Goal: Information Seeking & Learning: Learn about a topic

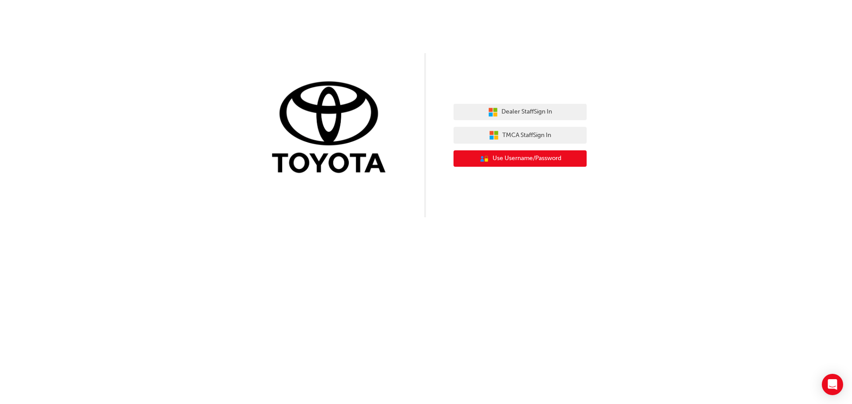
click at [547, 154] on span "Use Username/Password" at bounding box center [527, 159] width 69 height 10
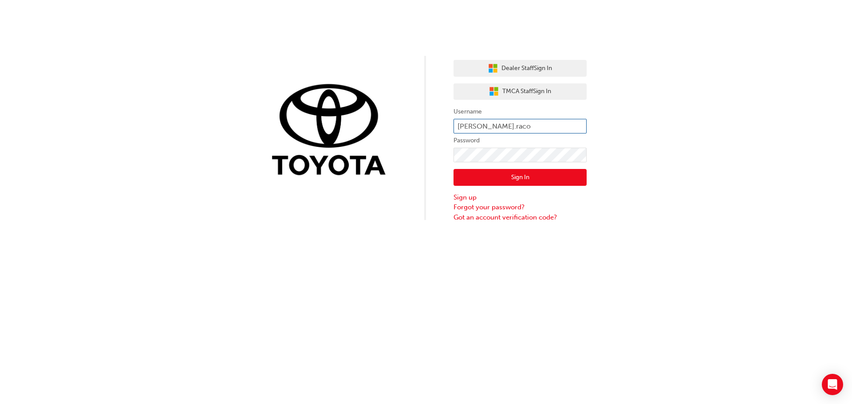
click at [531, 127] on input "chris.raco" at bounding box center [520, 126] width 133 height 15
click at [611, 142] on div "Dealer Staff Sign In TMCA Staff Sign In Username chris.raco Password Sign In Si…" at bounding box center [426, 111] width 852 height 222
click at [518, 124] on input "chris.raco" at bounding box center [520, 126] width 133 height 15
type input "c"
type input "Ron.Ruego"
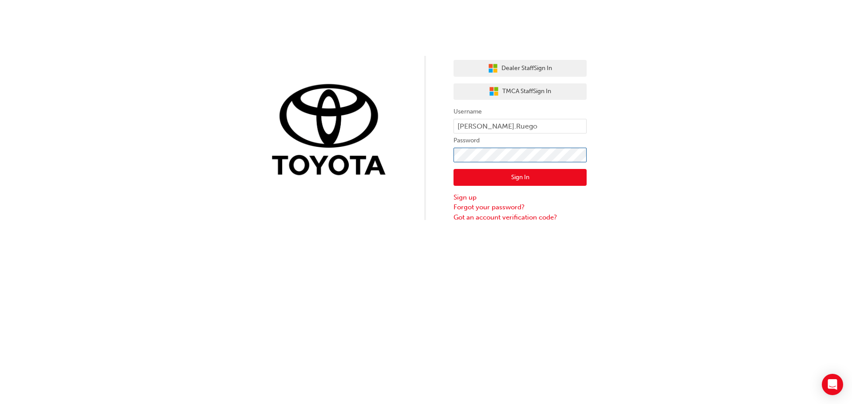
click button "Sign In" at bounding box center [520, 177] width 133 height 17
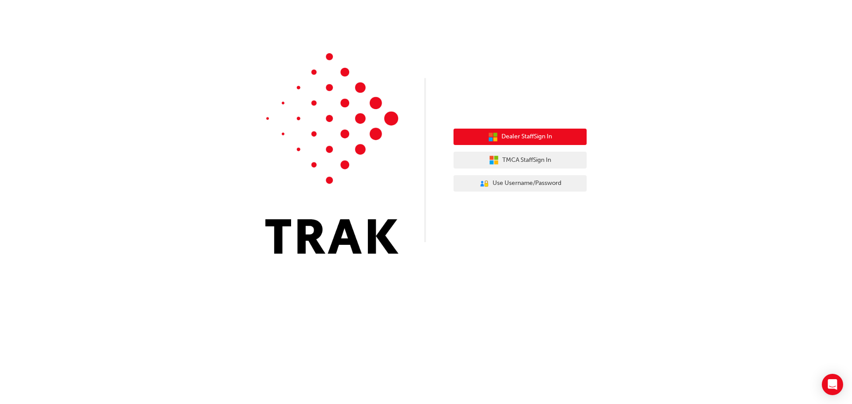
click at [541, 142] on button "Dealer Staff Sign In" at bounding box center [520, 137] width 133 height 17
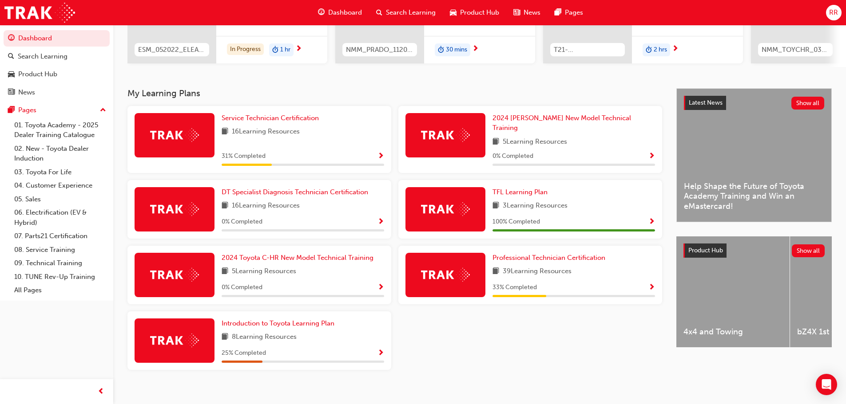
scroll to position [142, 0]
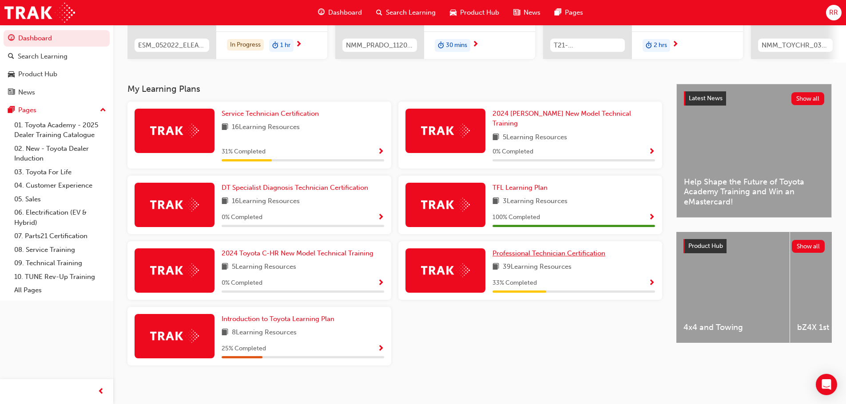
click at [537, 249] on span "Professional Technician Certification" at bounding box center [548, 253] width 113 height 8
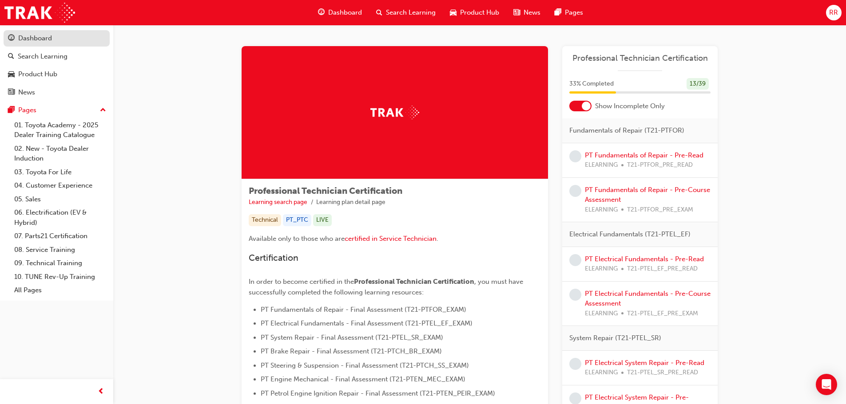
click at [36, 32] on link "Dashboard" at bounding box center [57, 38] width 106 height 16
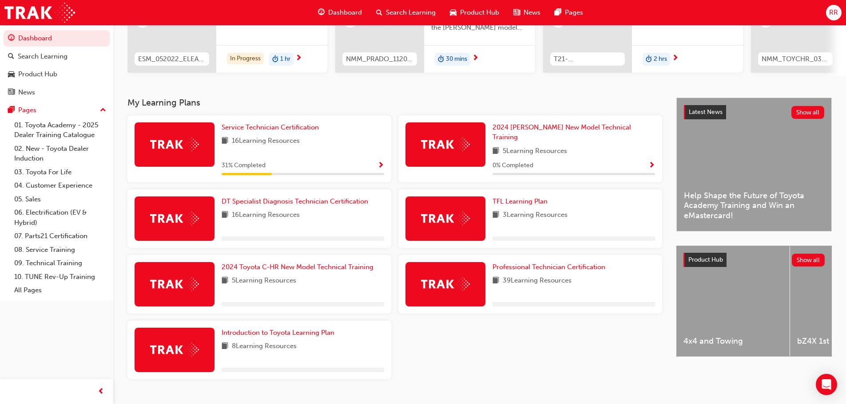
scroll to position [133, 0]
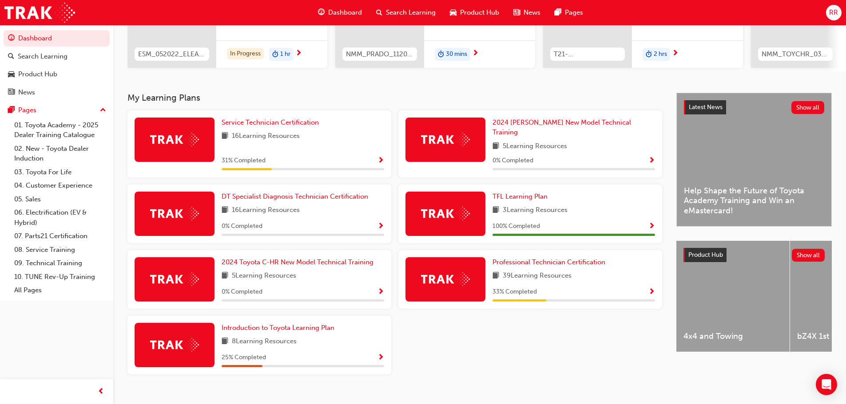
click at [651, 288] on span "Show Progress" at bounding box center [651, 292] width 7 height 8
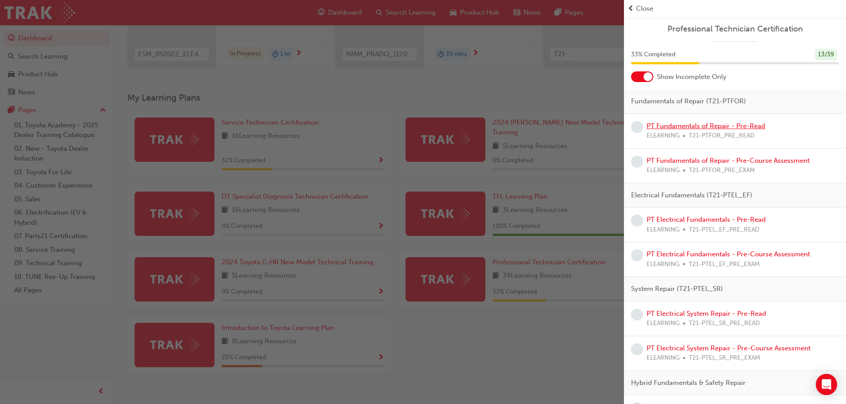
click at [682, 122] on link "PT Fundamentals of Repair - Pre-Read" at bounding box center [705, 126] width 119 height 8
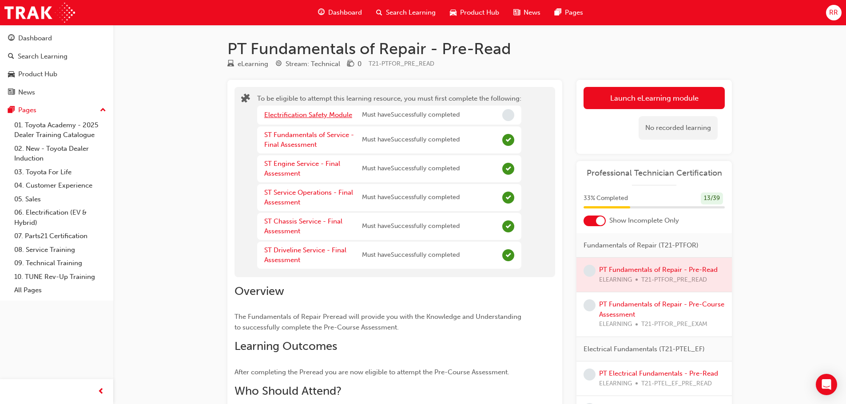
click at [330, 112] on link "Electrification Safety Module" at bounding box center [308, 115] width 88 height 8
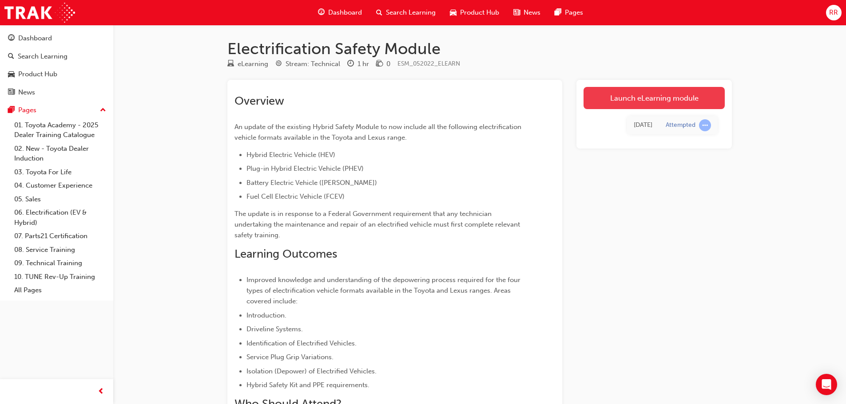
click at [608, 103] on link "Launch eLearning module" at bounding box center [653, 98] width 141 height 22
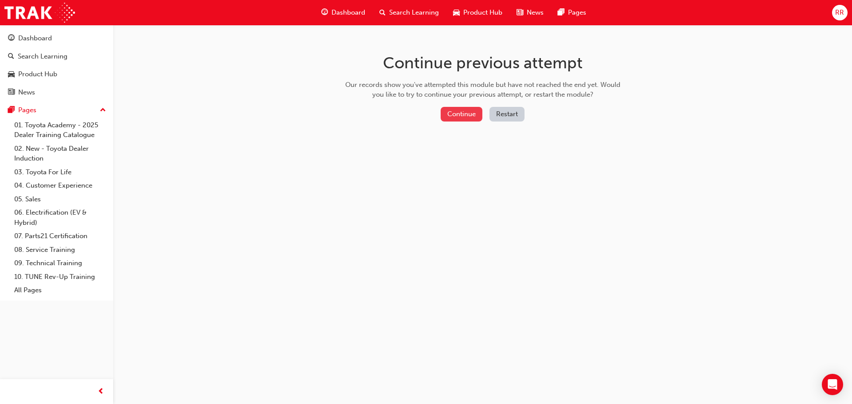
click at [473, 110] on button "Continue" at bounding box center [462, 114] width 42 height 15
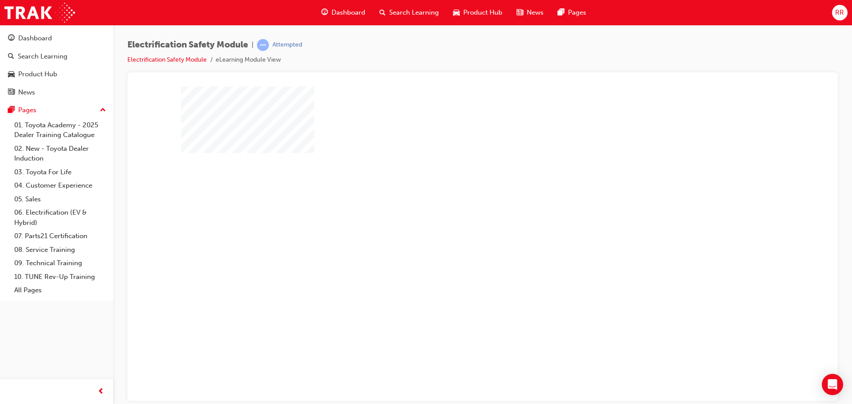
scroll to position [18, 0]
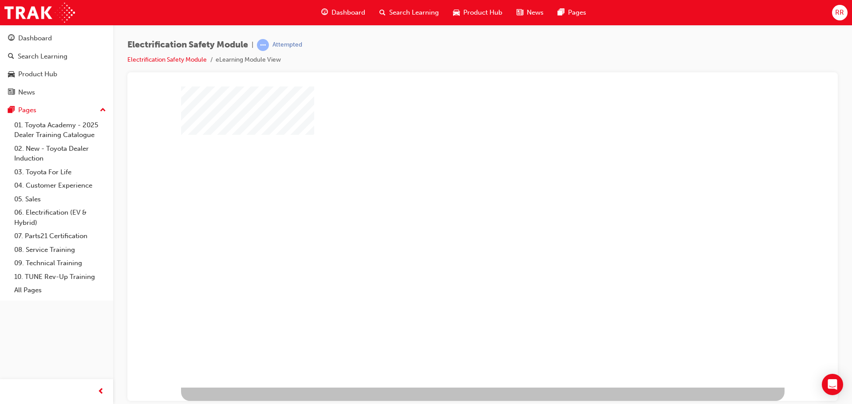
click at [457, 200] on div "play" at bounding box center [457, 200] width 0 height 0
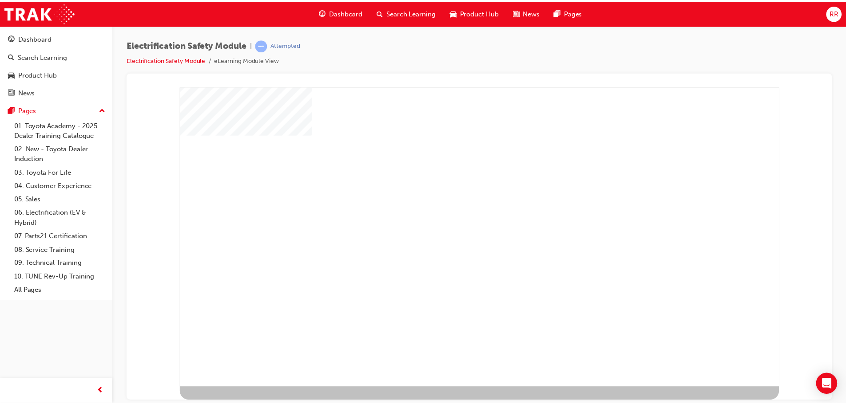
scroll to position [0, 0]
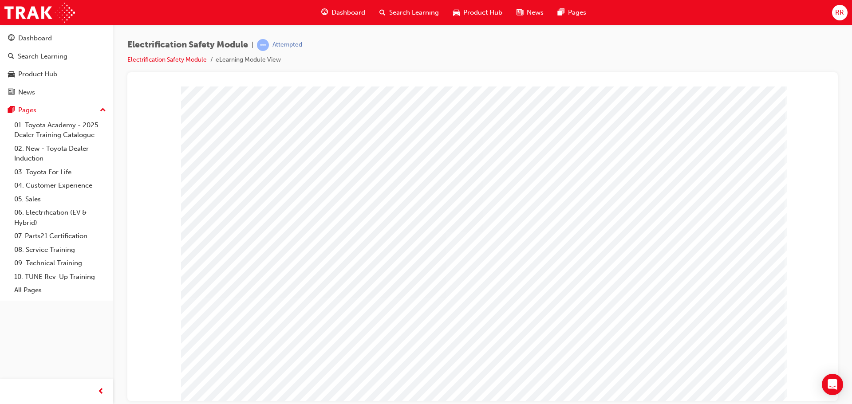
click at [42, 43] on div "Dashboard" at bounding box center [35, 38] width 34 height 10
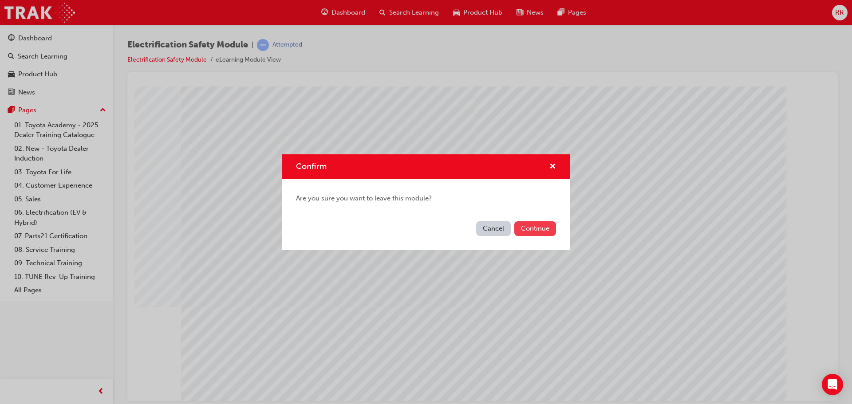
click at [530, 223] on button "Continue" at bounding box center [535, 228] width 42 height 15
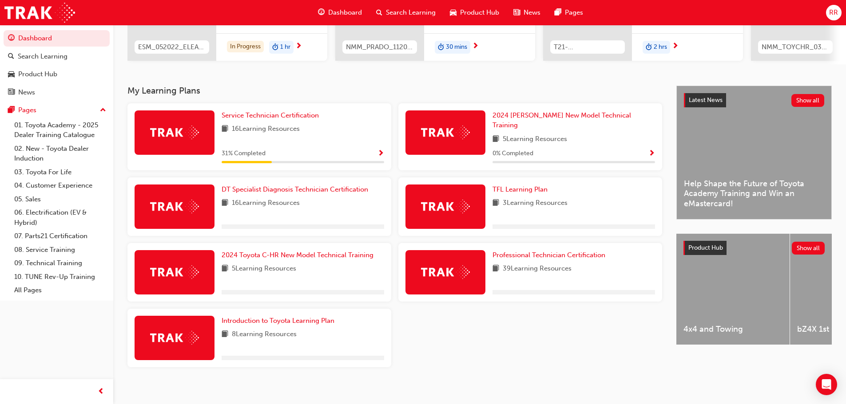
scroll to position [142, 0]
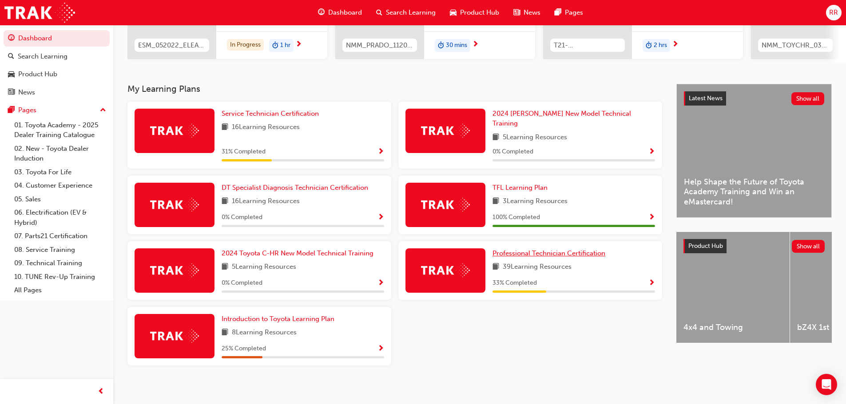
click at [552, 249] on span "Professional Technician Certification" at bounding box center [548, 253] width 113 height 8
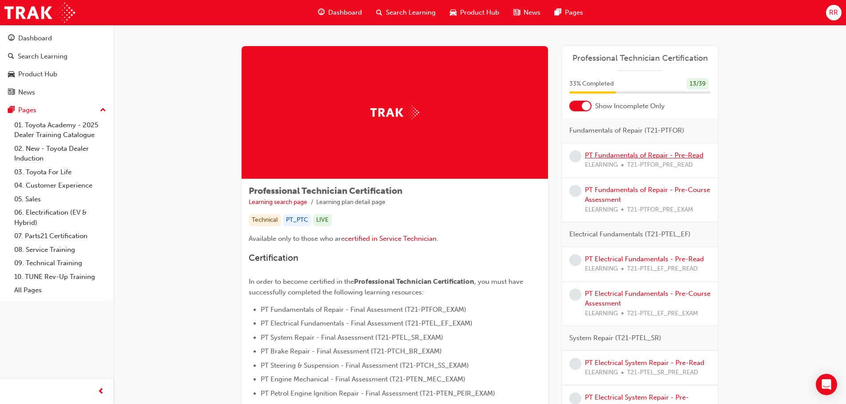
click at [628, 153] on link "PT Fundamentals of Repair - Pre-Read" at bounding box center [644, 155] width 119 height 8
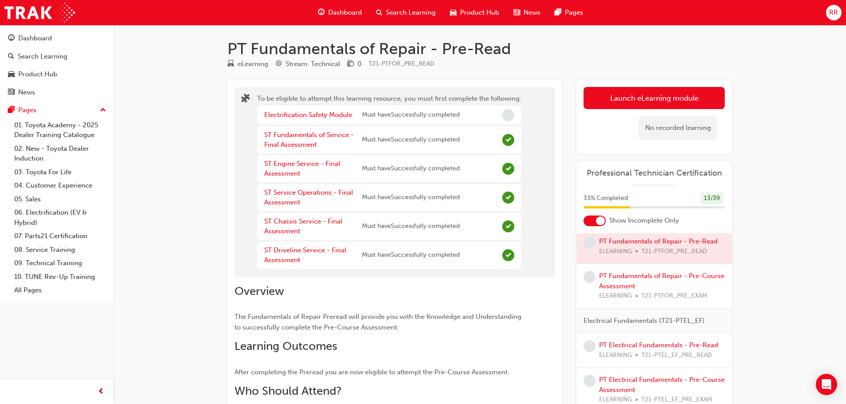
scroll to position [44, 0]
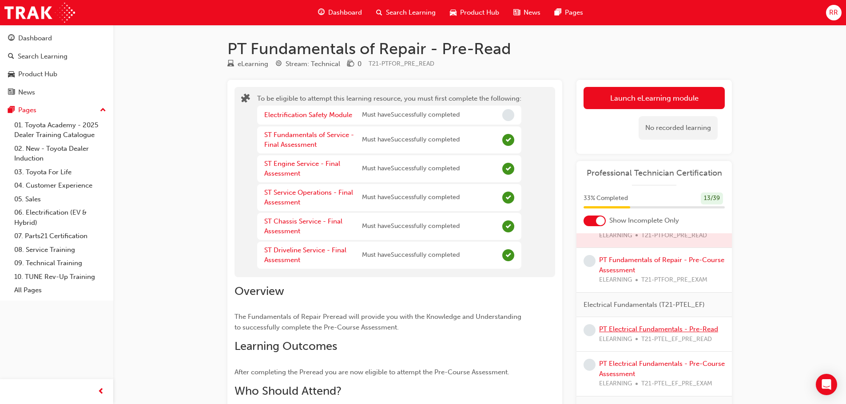
click at [655, 332] on link "PT Electrical Fundamentals - Pre-Read" at bounding box center [658, 329] width 119 height 8
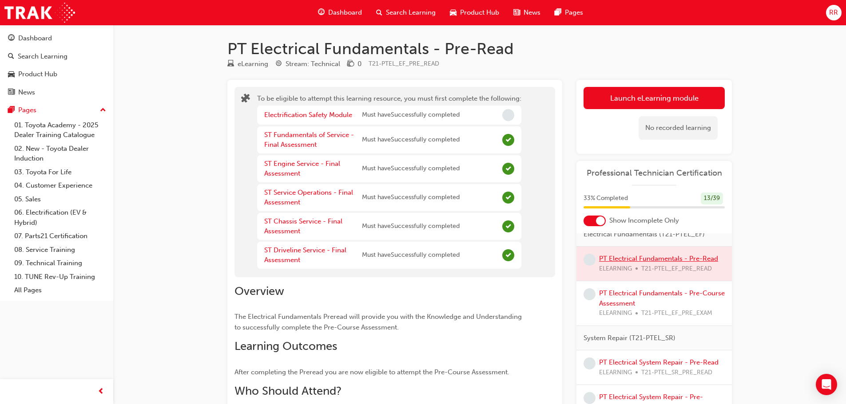
scroll to position [178, 0]
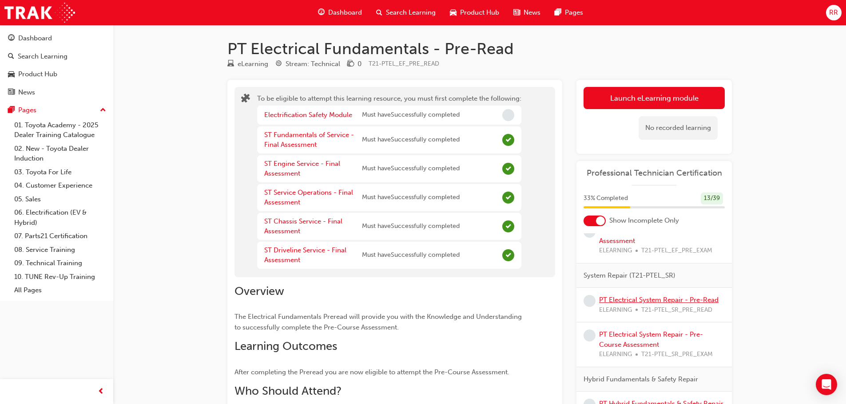
click at [639, 301] on link "PT Electrical System Repair - Pre-Read" at bounding box center [658, 300] width 119 height 8
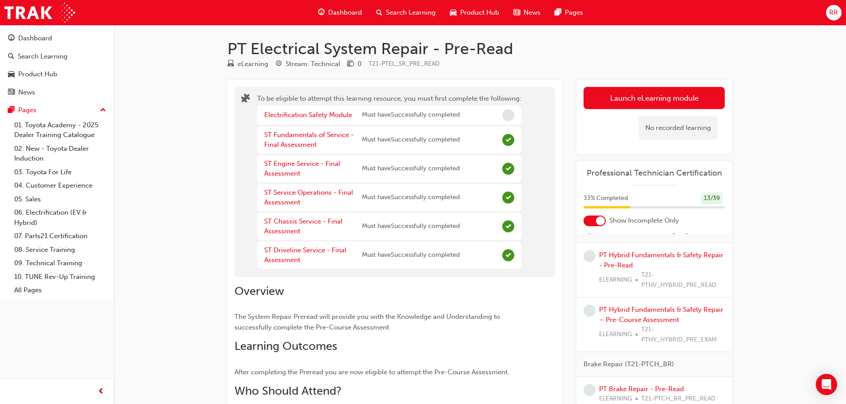
scroll to position [355, 0]
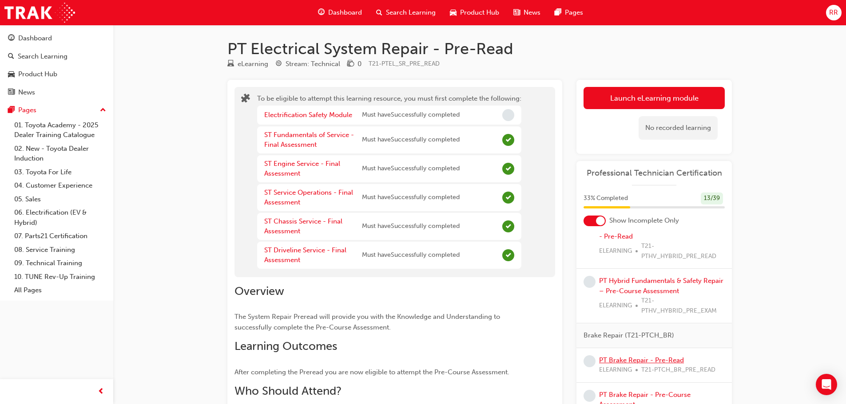
click at [649, 359] on link "PT Brake Repair - Pre-Read" at bounding box center [641, 360] width 85 height 8
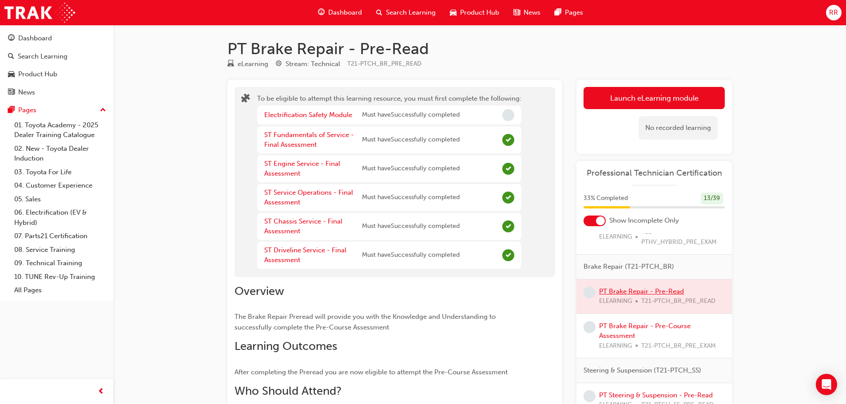
scroll to position [444, 0]
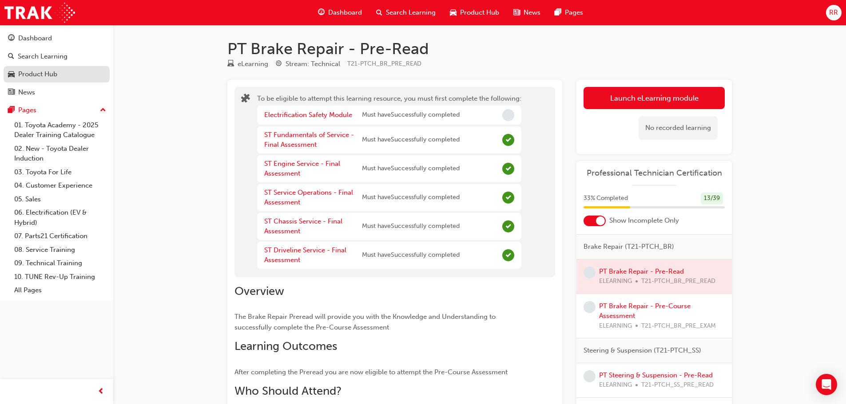
click at [50, 72] on div "Product Hub" at bounding box center [37, 74] width 39 height 10
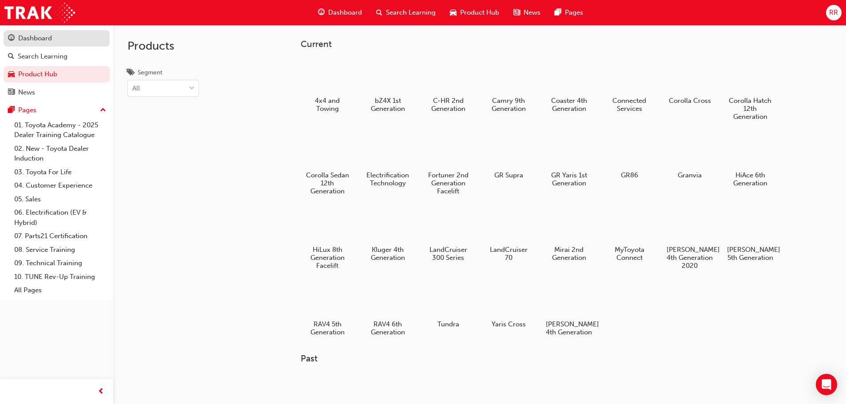
click at [54, 38] on div "Dashboard" at bounding box center [56, 38] width 97 height 11
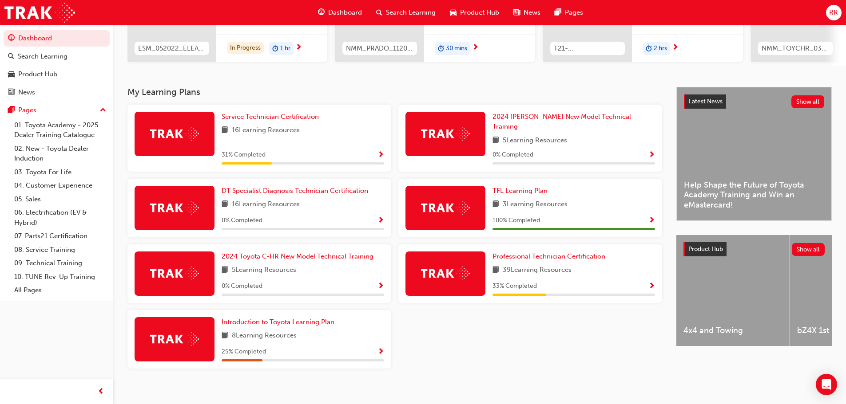
scroll to position [142, 0]
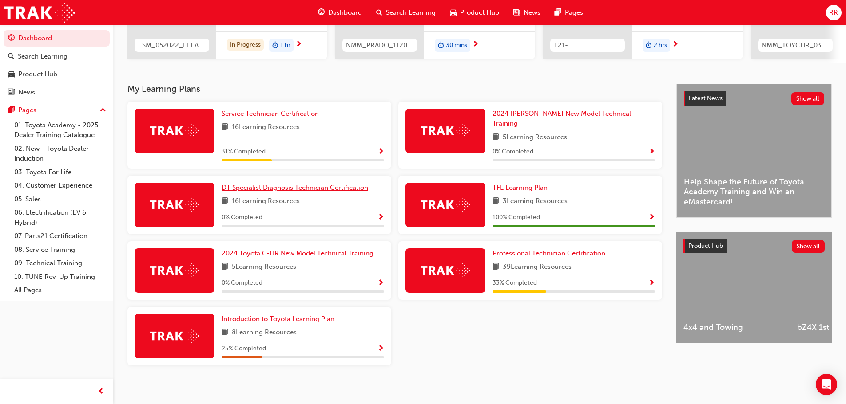
click at [327, 184] on span "DT Specialist Diagnosis Technician Certification" at bounding box center [294, 188] width 146 height 8
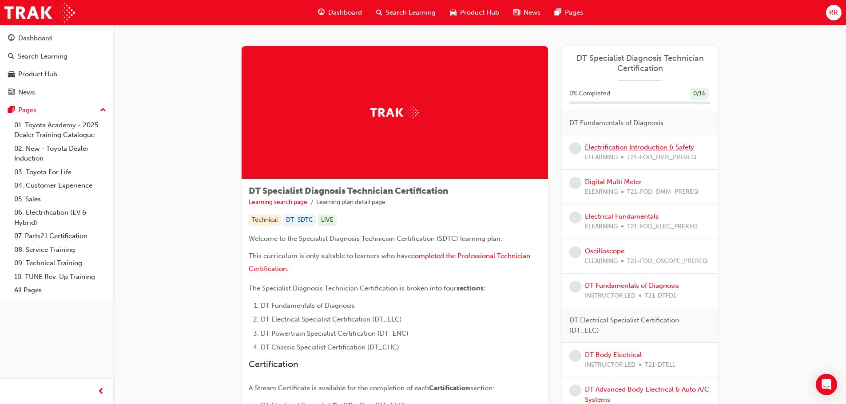
click at [611, 147] on link "Electrification Introduction & Safety" at bounding box center [639, 147] width 109 height 8
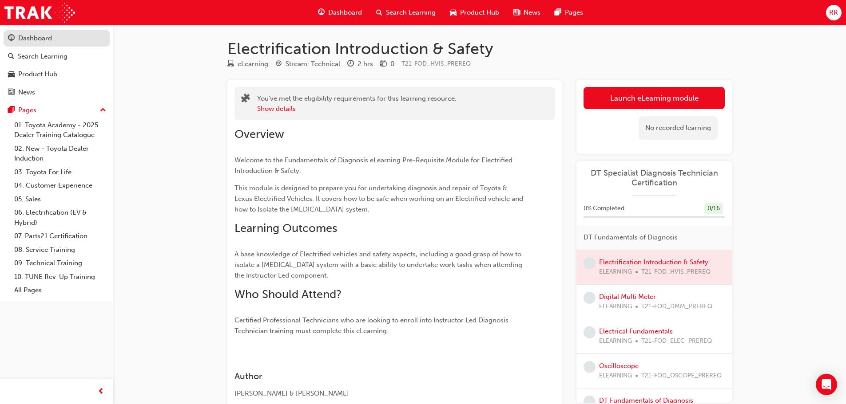
click at [59, 40] on div "Dashboard" at bounding box center [56, 38] width 97 height 11
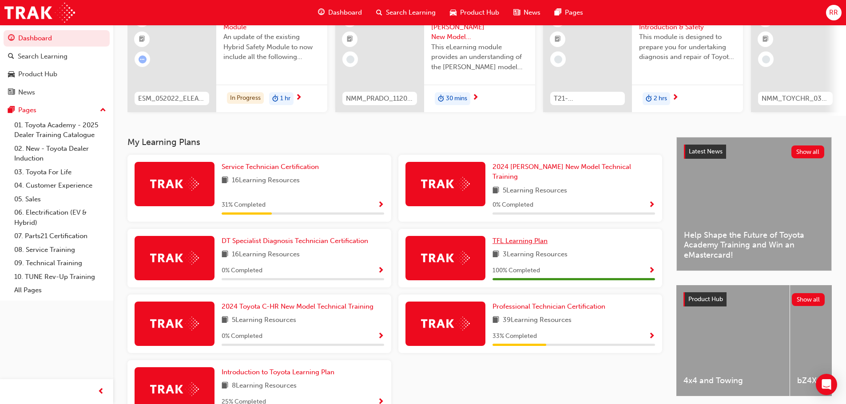
scroll to position [133, 0]
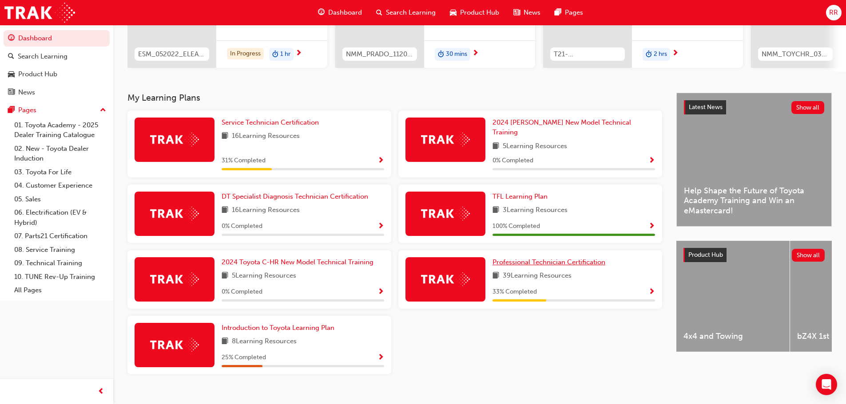
click at [535, 258] on span "Professional Technician Certification" at bounding box center [548, 262] width 113 height 8
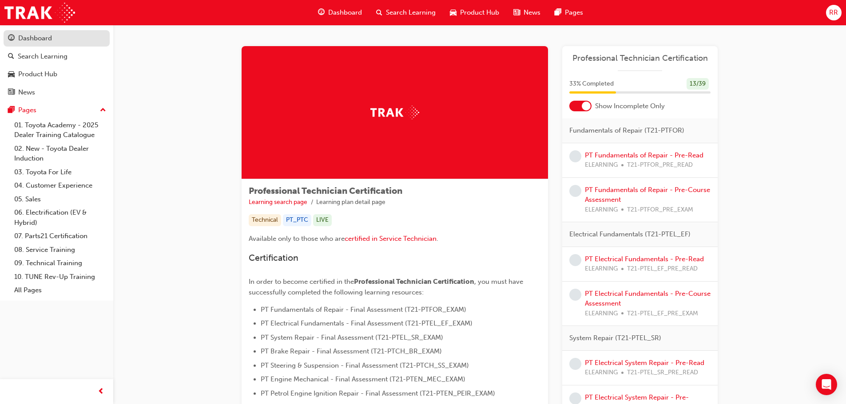
click at [48, 39] on div "Dashboard" at bounding box center [35, 38] width 34 height 10
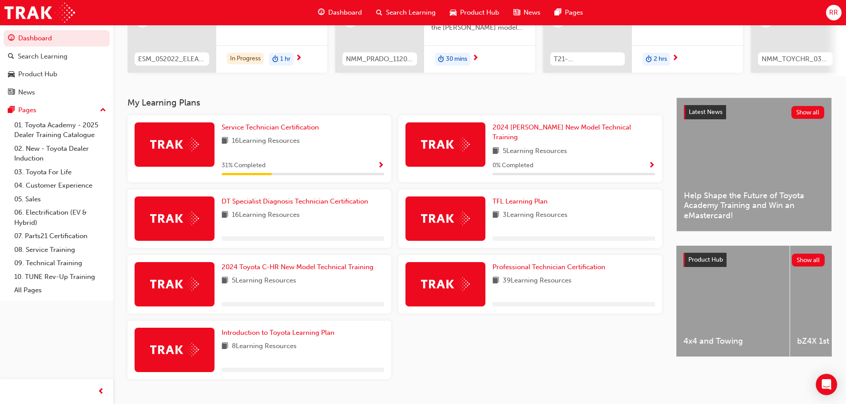
scroll to position [133, 0]
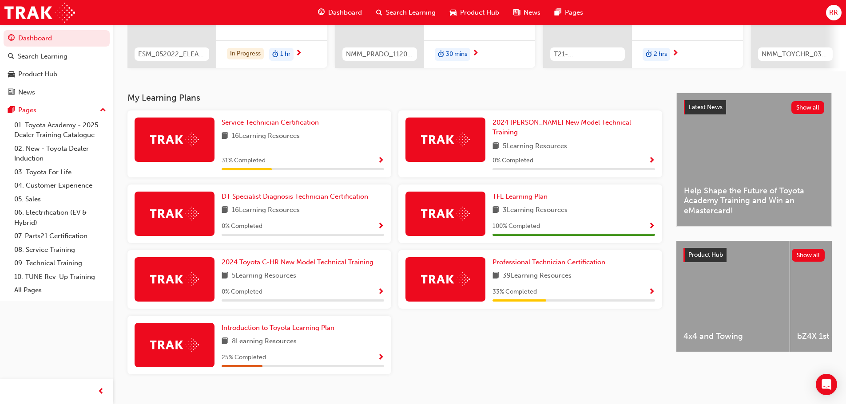
click at [520, 258] on span "Professional Technician Certification" at bounding box center [548, 262] width 113 height 8
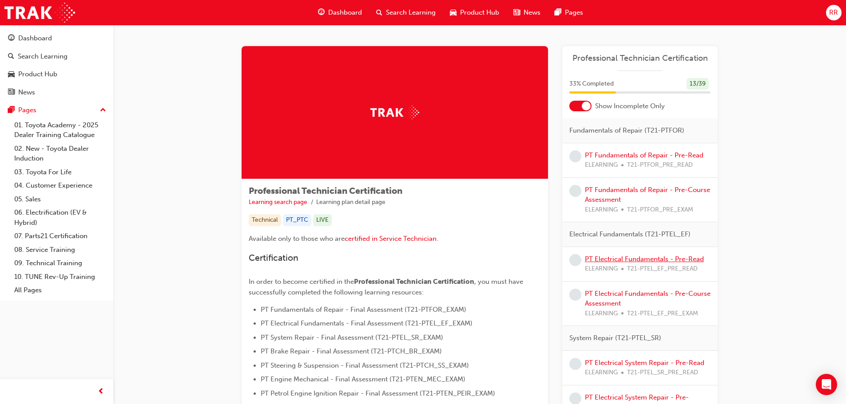
click at [632, 255] on link "PT Electrical Fundamentals - Pre-Read" at bounding box center [644, 259] width 119 height 8
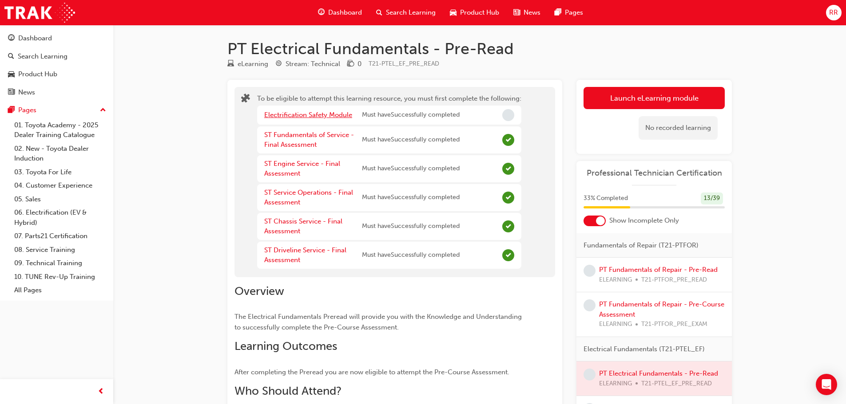
click at [328, 114] on link "Electrification Safety Module" at bounding box center [308, 115] width 88 height 8
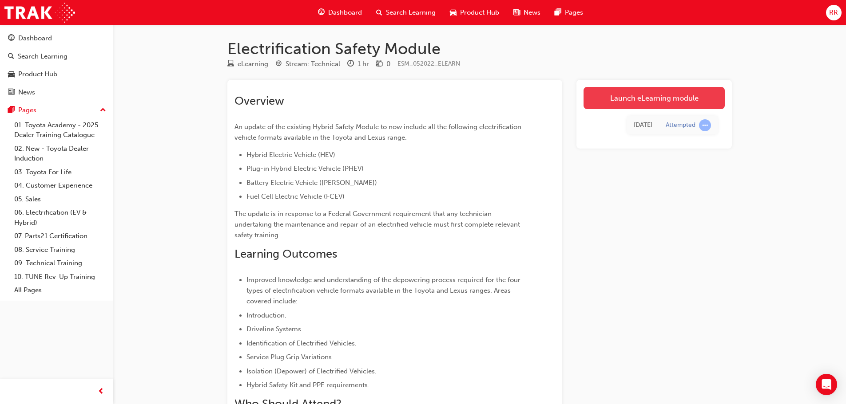
click at [617, 96] on link "Launch eLearning module" at bounding box center [653, 98] width 141 height 22
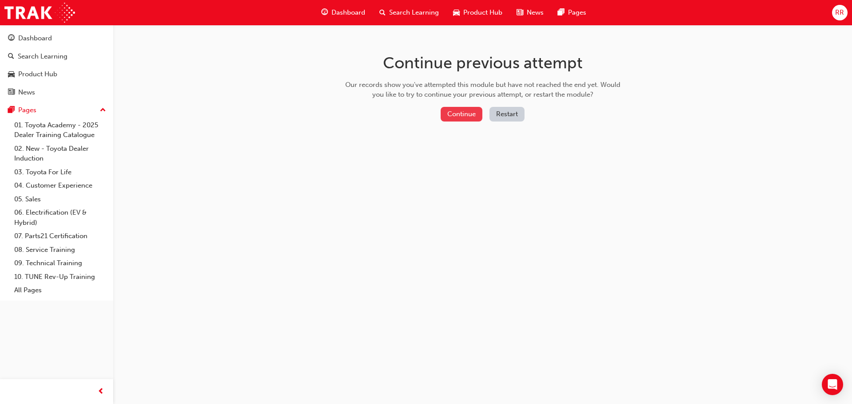
click at [472, 115] on button "Continue" at bounding box center [462, 114] width 42 height 15
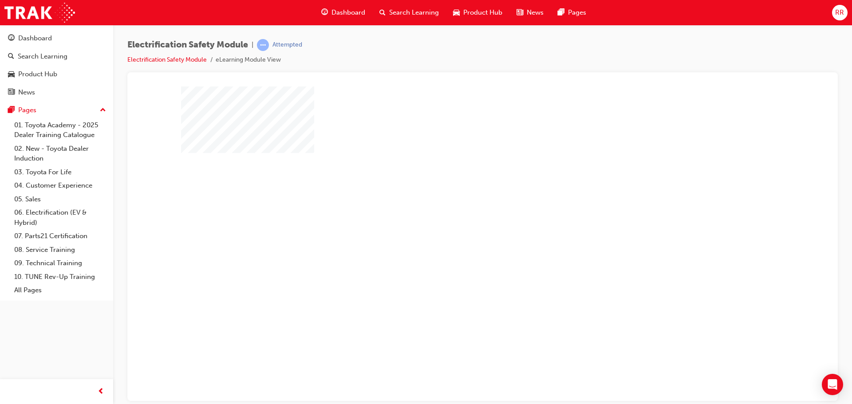
click at [457, 218] on div "play" at bounding box center [457, 218] width 0 height 0
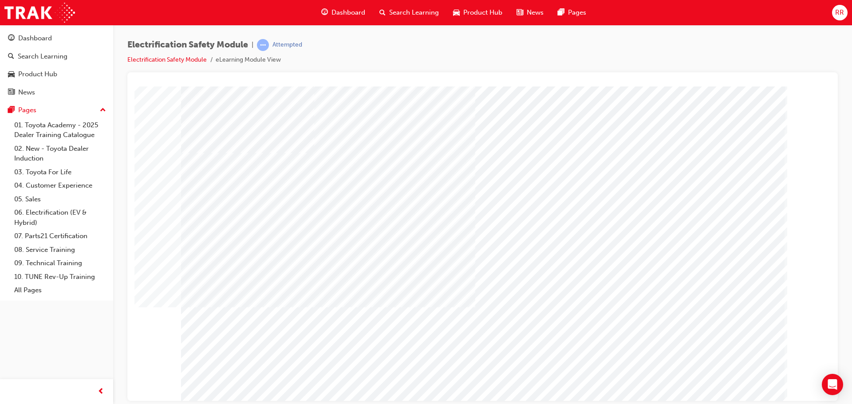
drag, startPoint x: 680, startPoint y: 289, endPoint x: 688, endPoint y: 291, distance: 8.6
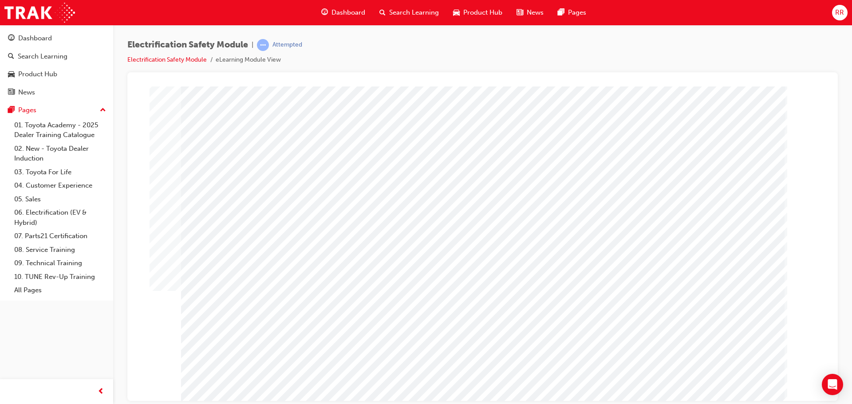
drag, startPoint x: 688, startPoint y: 291, endPoint x: 735, endPoint y: 356, distance: 79.7
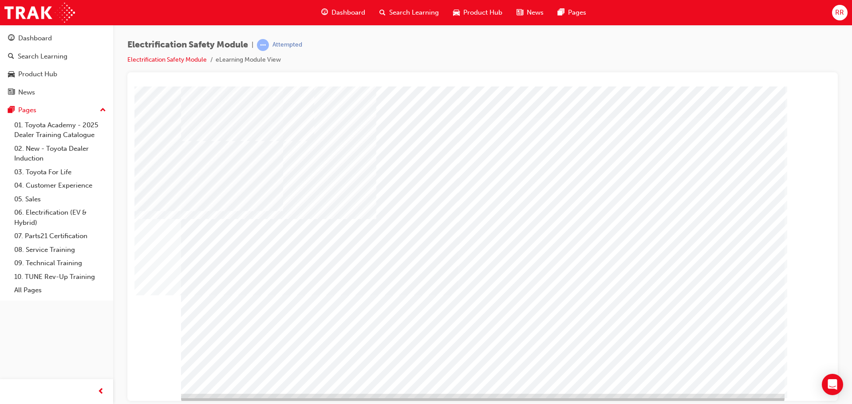
scroll to position [18, 0]
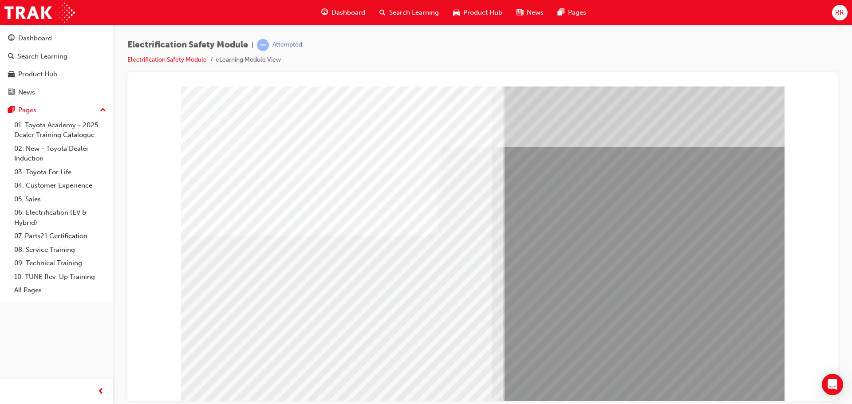
click at [157, 90] on div "multistate" at bounding box center [482, 90] width 689 height 0
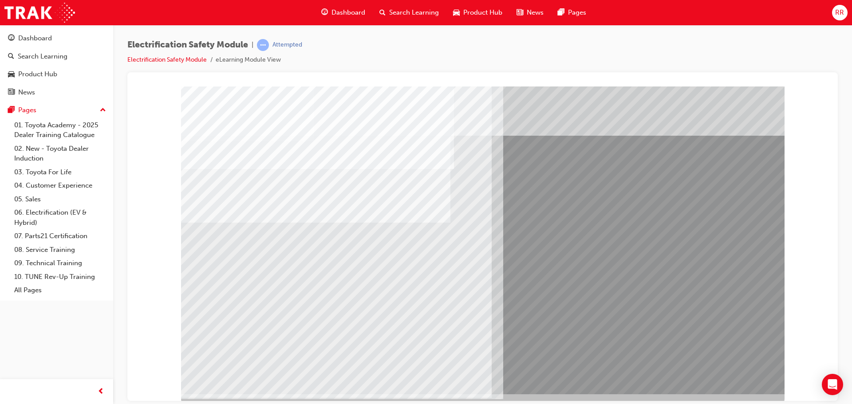
scroll to position [18, 0]
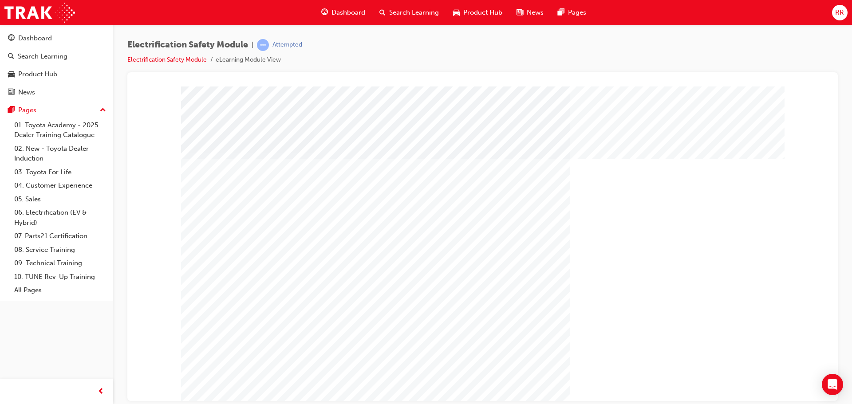
click at [261, 361] on div "" at bounding box center [483, 246] width 604 height 320
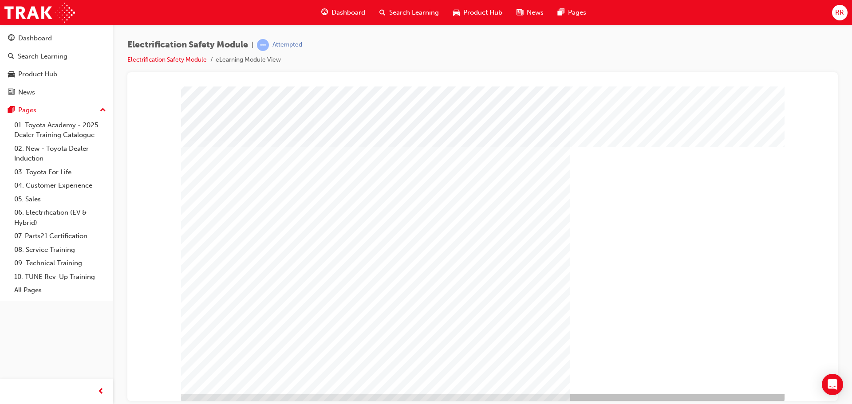
scroll to position [18, 0]
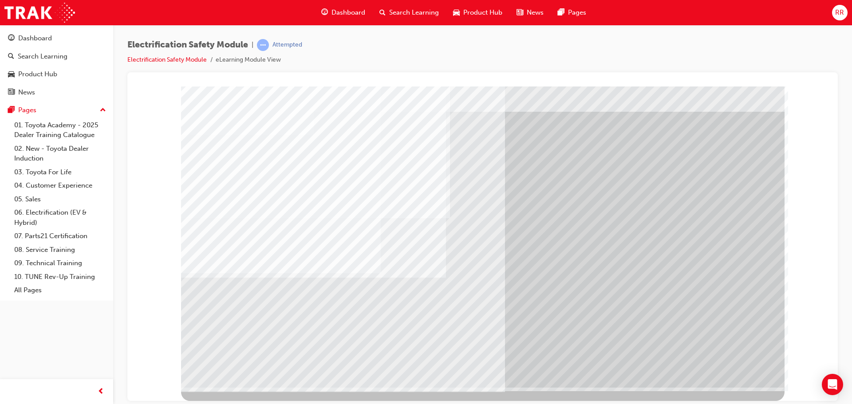
scroll to position [0, 0]
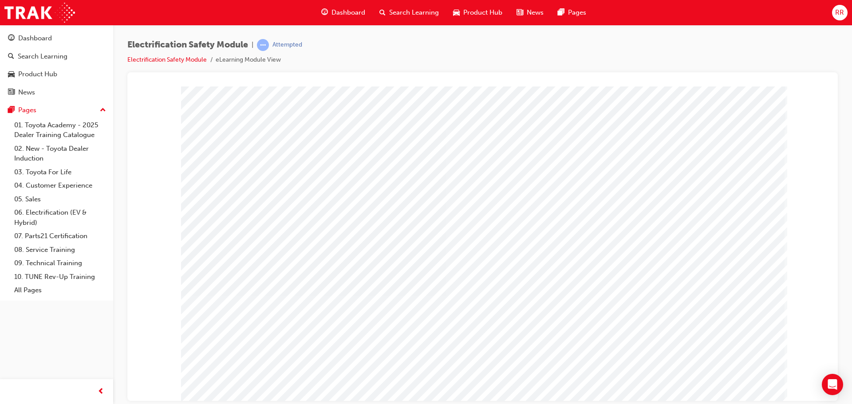
drag, startPoint x: 489, startPoint y: 265, endPoint x: 464, endPoint y: 241, distance: 34.5
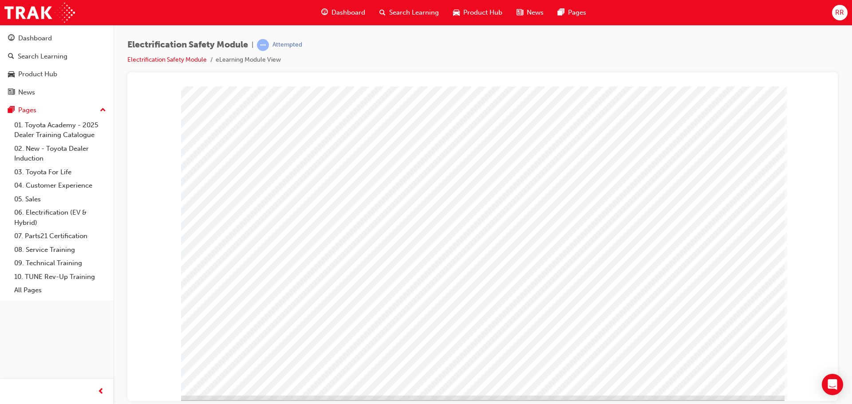
scroll to position [18, 0]
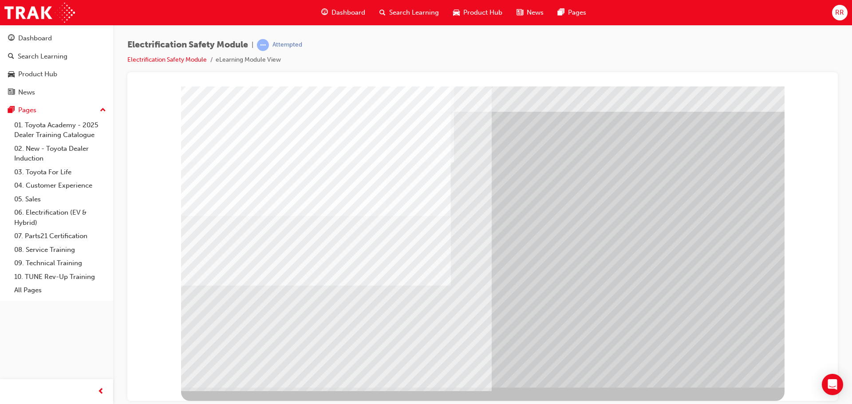
scroll to position [0, 0]
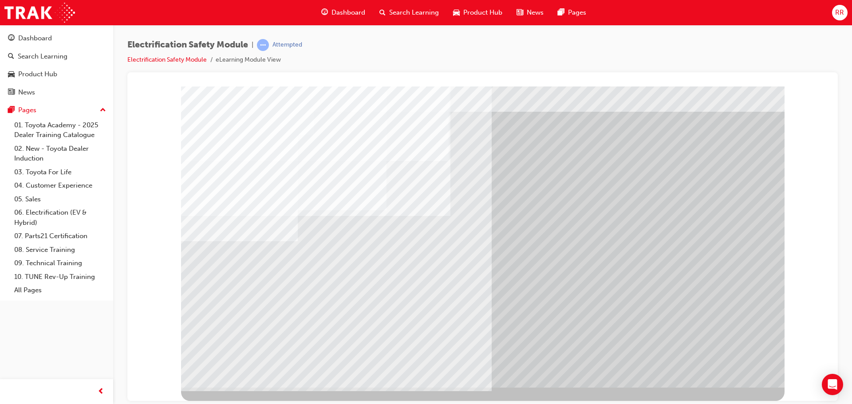
scroll to position [0, 0]
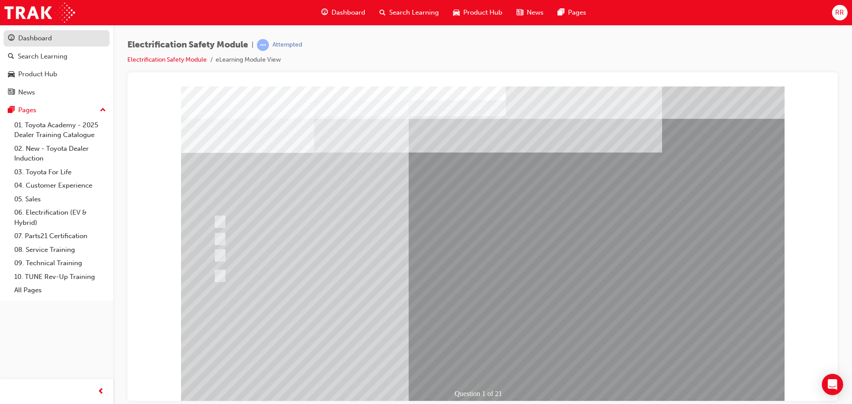
click at [59, 39] on div "Dashboard" at bounding box center [56, 38] width 97 height 11
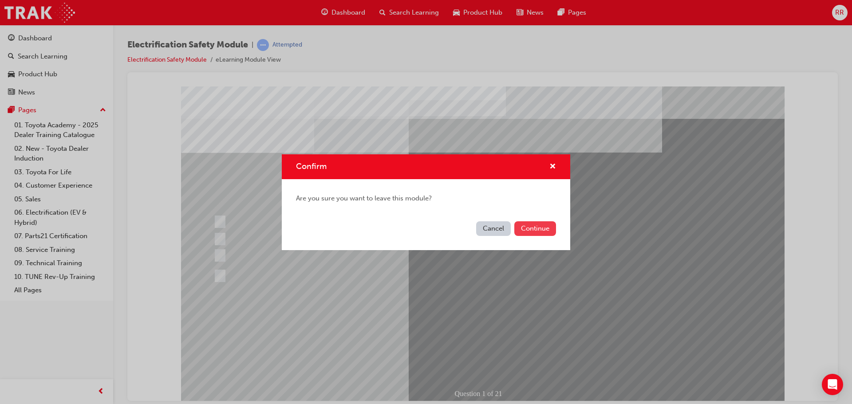
click at [529, 227] on button "Continue" at bounding box center [535, 228] width 42 height 15
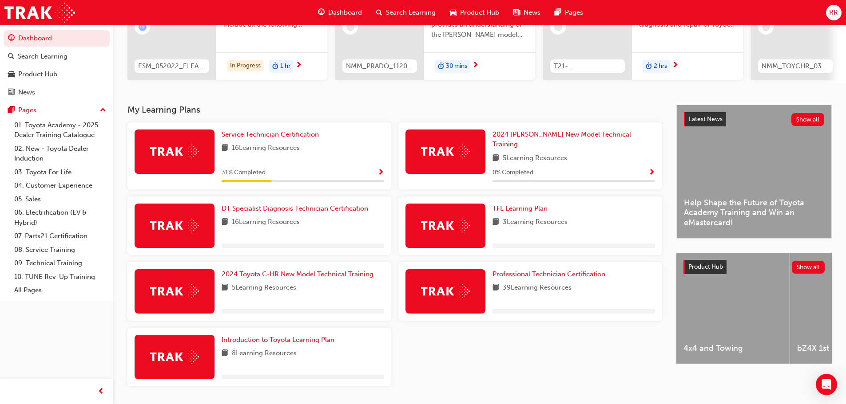
scroll to position [133, 0]
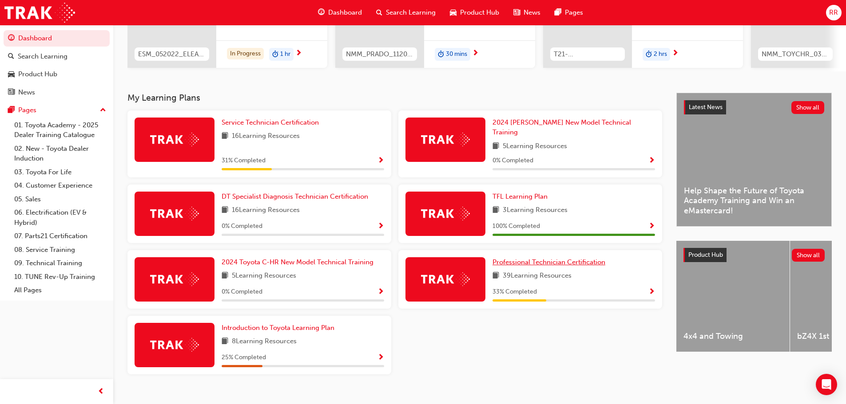
click at [507, 259] on span "Professional Technician Certification" at bounding box center [548, 262] width 113 height 8
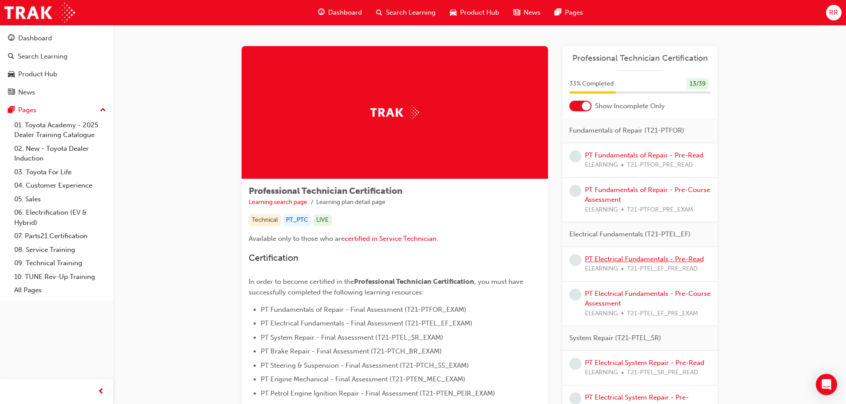
click at [612, 259] on link "PT Electrical Fundamentals - Pre-Read" at bounding box center [644, 259] width 119 height 8
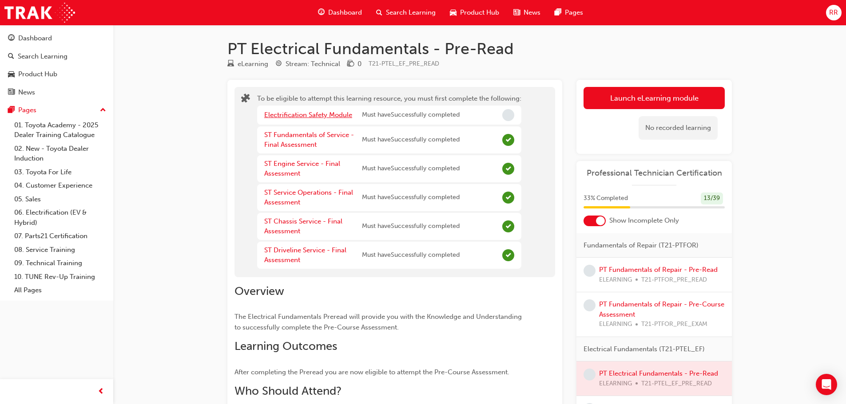
click at [333, 116] on link "Electrification Safety Module" at bounding box center [308, 115] width 88 height 8
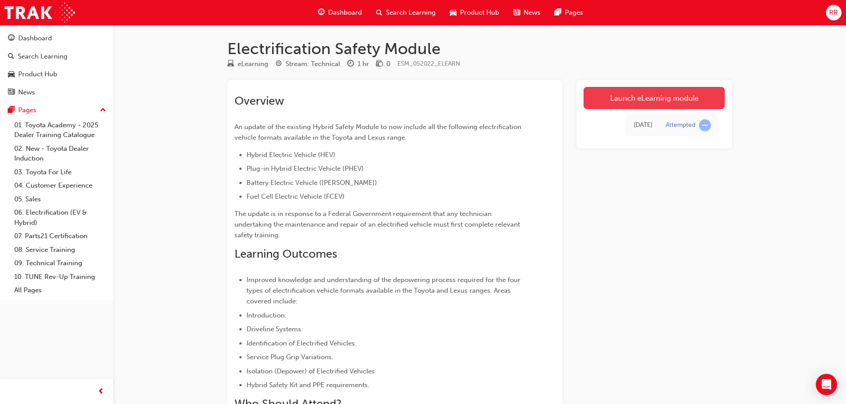
click at [608, 104] on link "Launch eLearning module" at bounding box center [653, 98] width 141 height 22
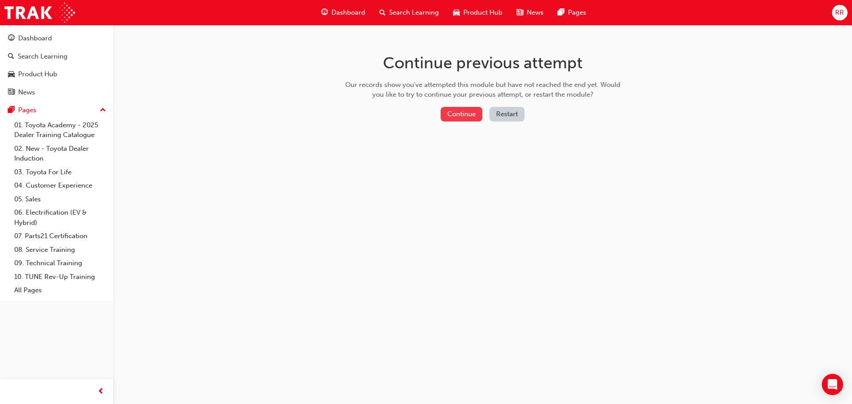
click at [472, 117] on button "Continue" at bounding box center [462, 114] width 42 height 15
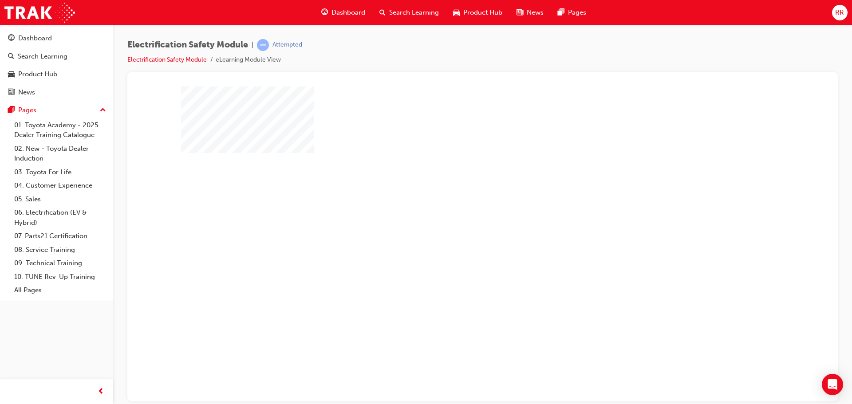
click at [457, 218] on div "play" at bounding box center [457, 218] width 0 height 0
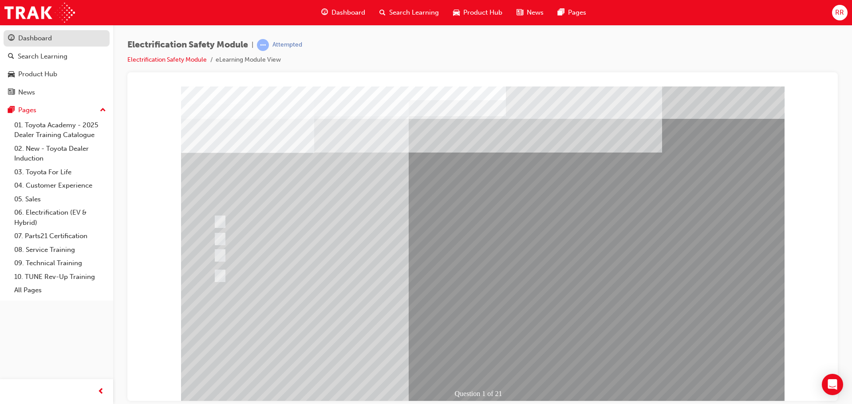
click at [54, 34] on div "Dashboard" at bounding box center [56, 38] width 97 height 11
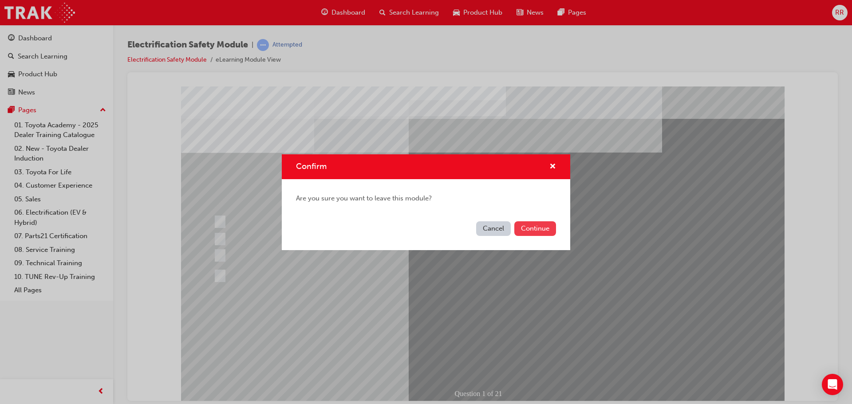
click at [522, 223] on button "Continue" at bounding box center [535, 228] width 42 height 15
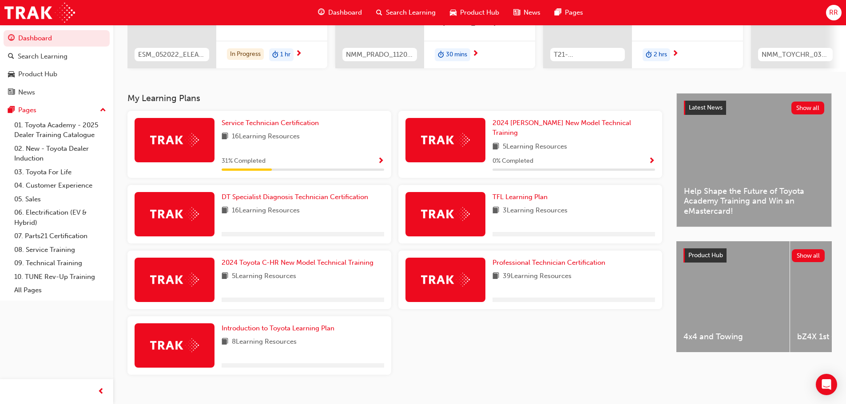
scroll to position [133, 0]
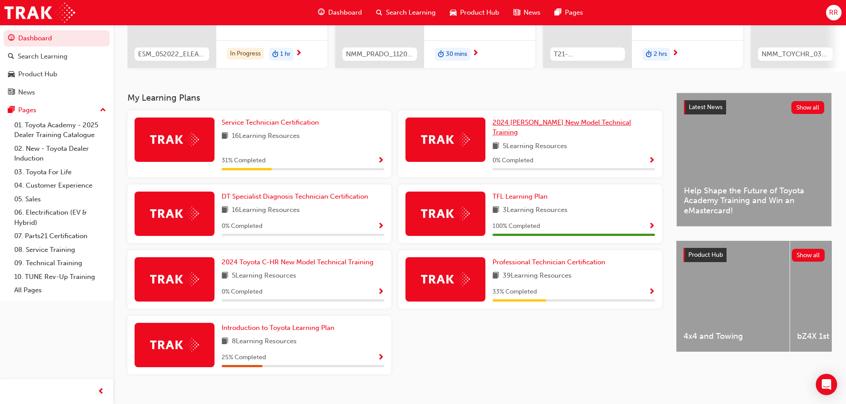
click at [525, 122] on span "2024 [PERSON_NAME] New Model Technical Training" at bounding box center [561, 128] width 138 height 18
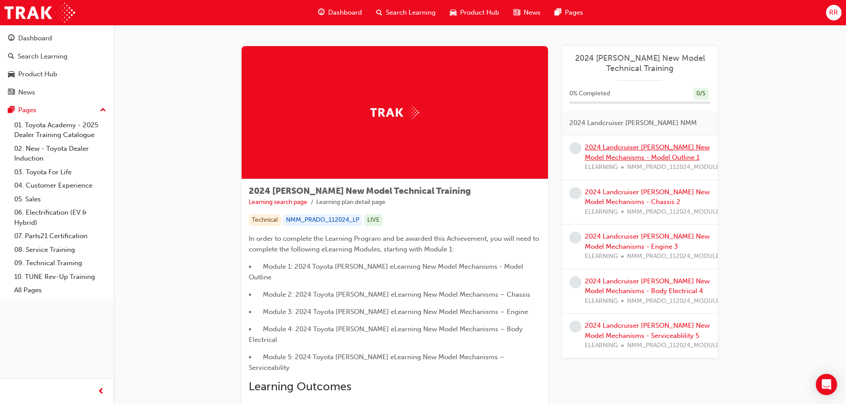
click at [605, 150] on link "2024 Landcruiser [PERSON_NAME] New Model Mechanisms - Model Outline 1" at bounding box center [647, 152] width 125 height 18
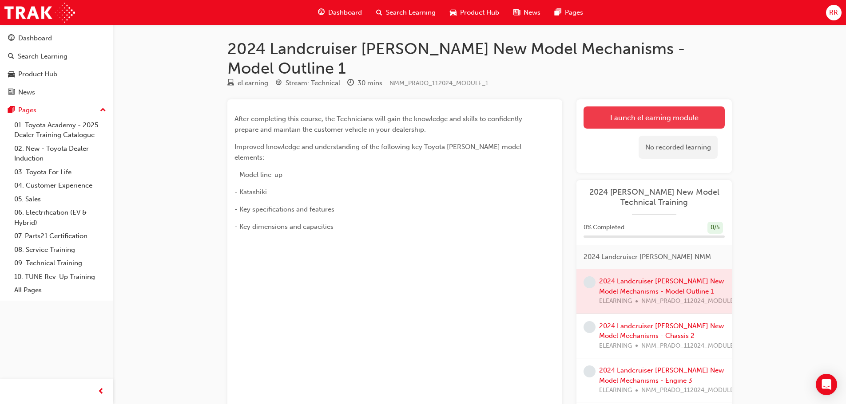
click at [660, 107] on link "Launch eLearning module" at bounding box center [653, 118] width 141 height 22
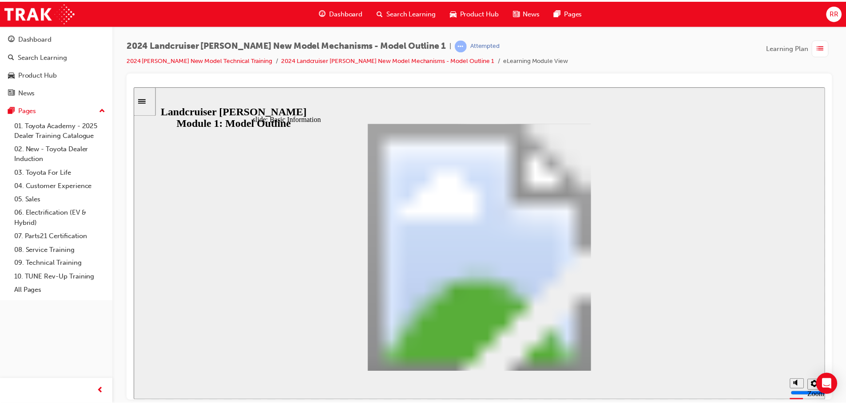
scroll to position [256, 0]
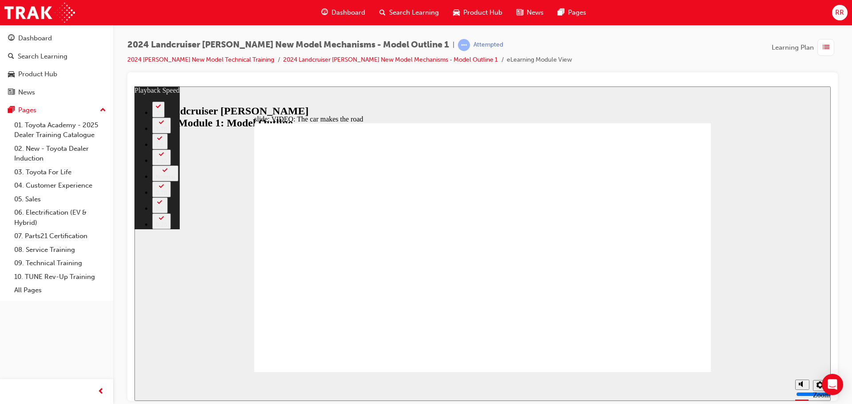
type input "86"
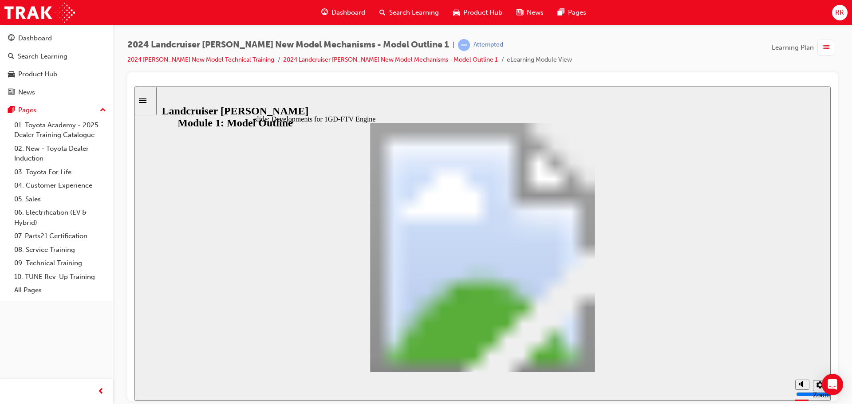
click at [839, 10] on span "RR" at bounding box center [839, 13] width 9 height 10
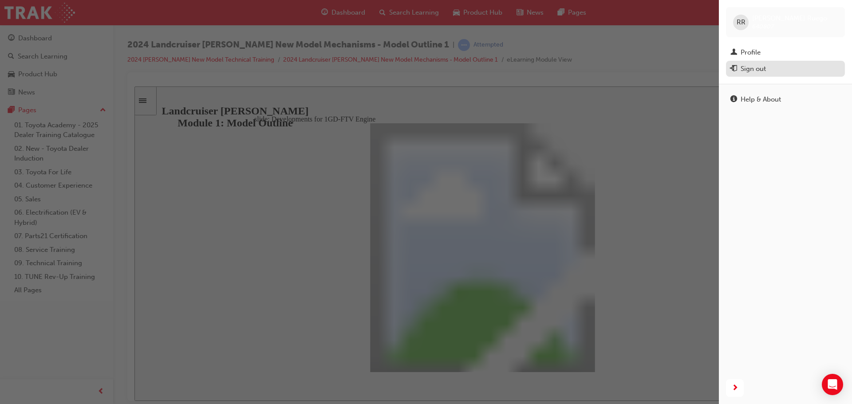
click at [756, 72] on div "Sign out" at bounding box center [753, 69] width 25 height 10
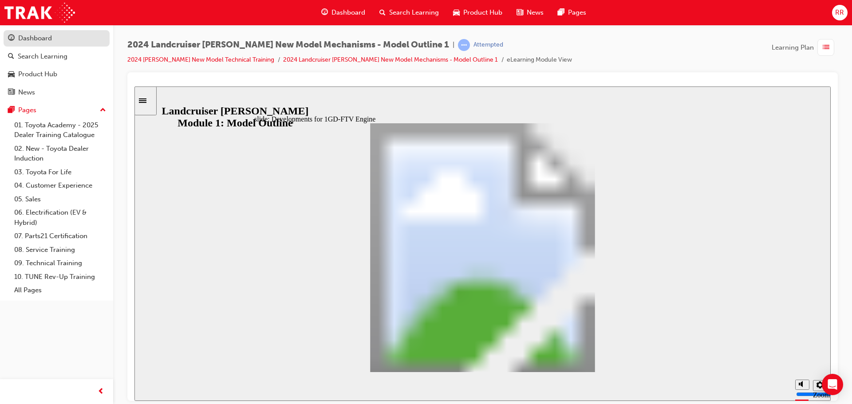
click at [16, 34] on div "Dashboard" at bounding box center [56, 38] width 97 height 11
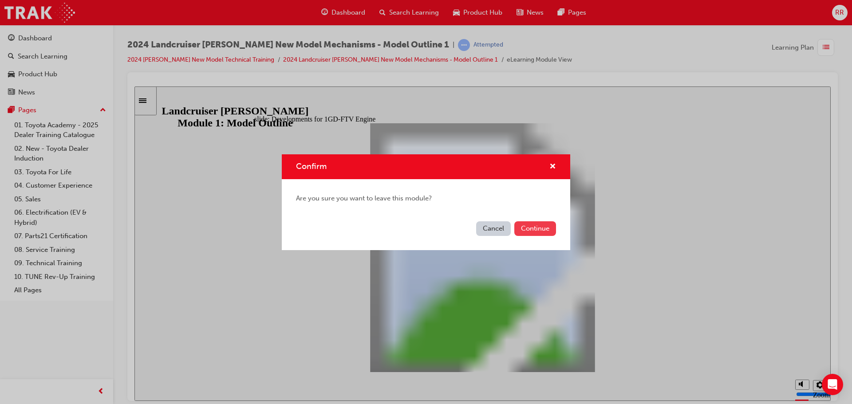
click at [521, 230] on button "Continue" at bounding box center [535, 228] width 42 height 15
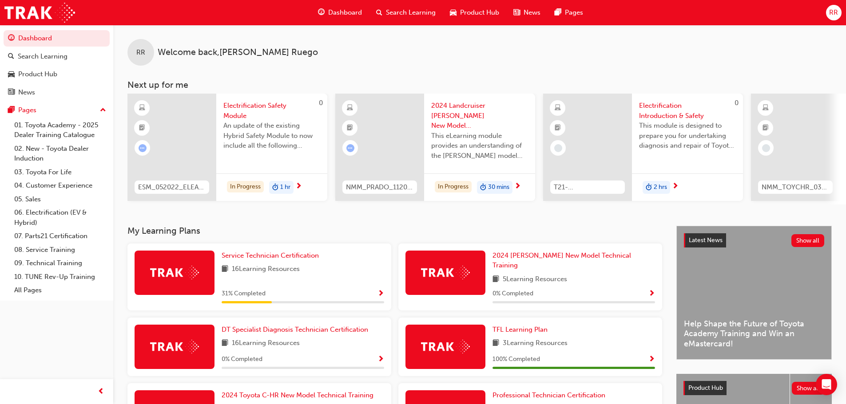
click at [830, 12] on span "RR" at bounding box center [833, 13] width 9 height 10
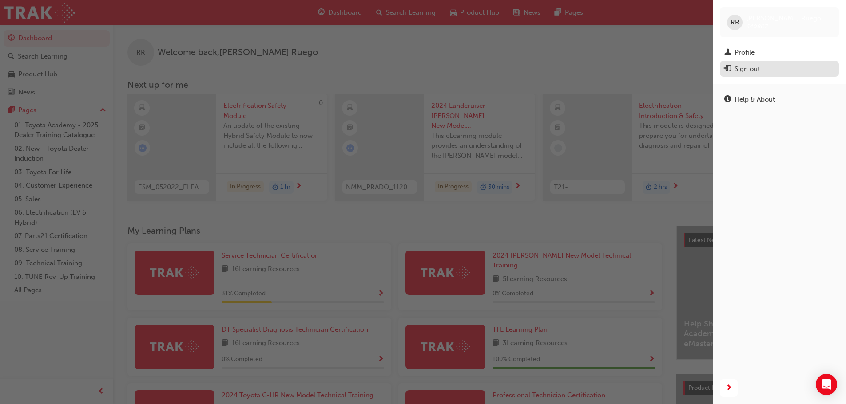
click at [755, 65] on div "Sign out" at bounding box center [746, 69] width 25 height 10
